Goal: Task Accomplishment & Management: Use online tool/utility

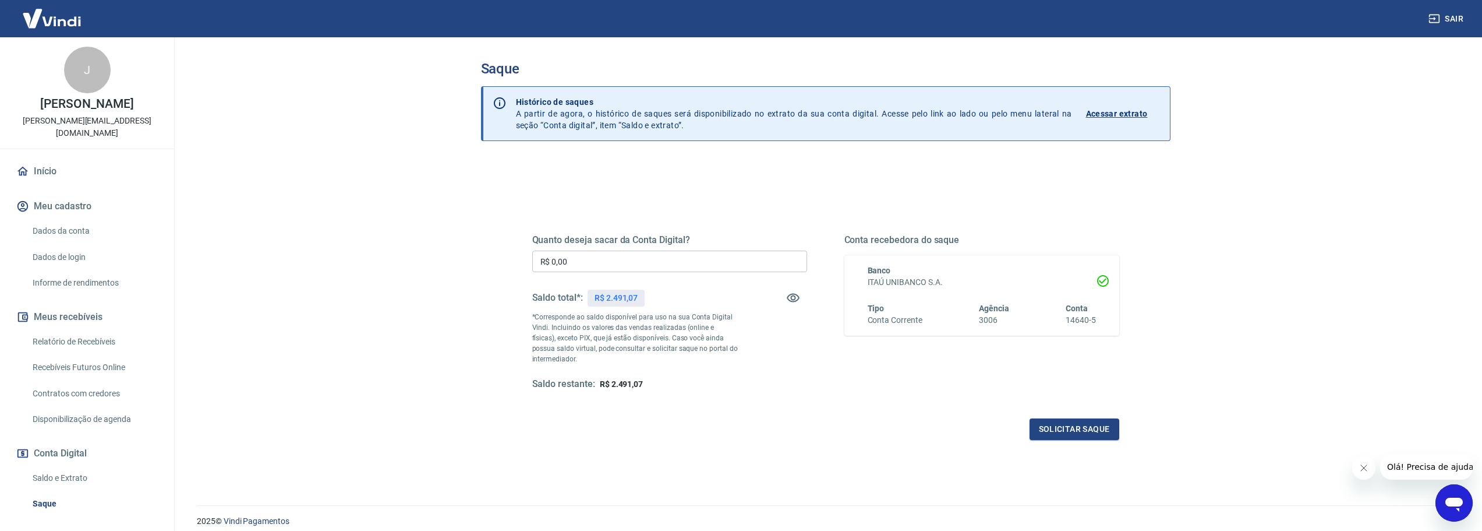
click at [660, 263] on input "R$ 0,00" at bounding box center [669, 261] width 275 height 22
type input "R$ 2.491,07"
